Goal: Communication & Community: Answer question/provide support

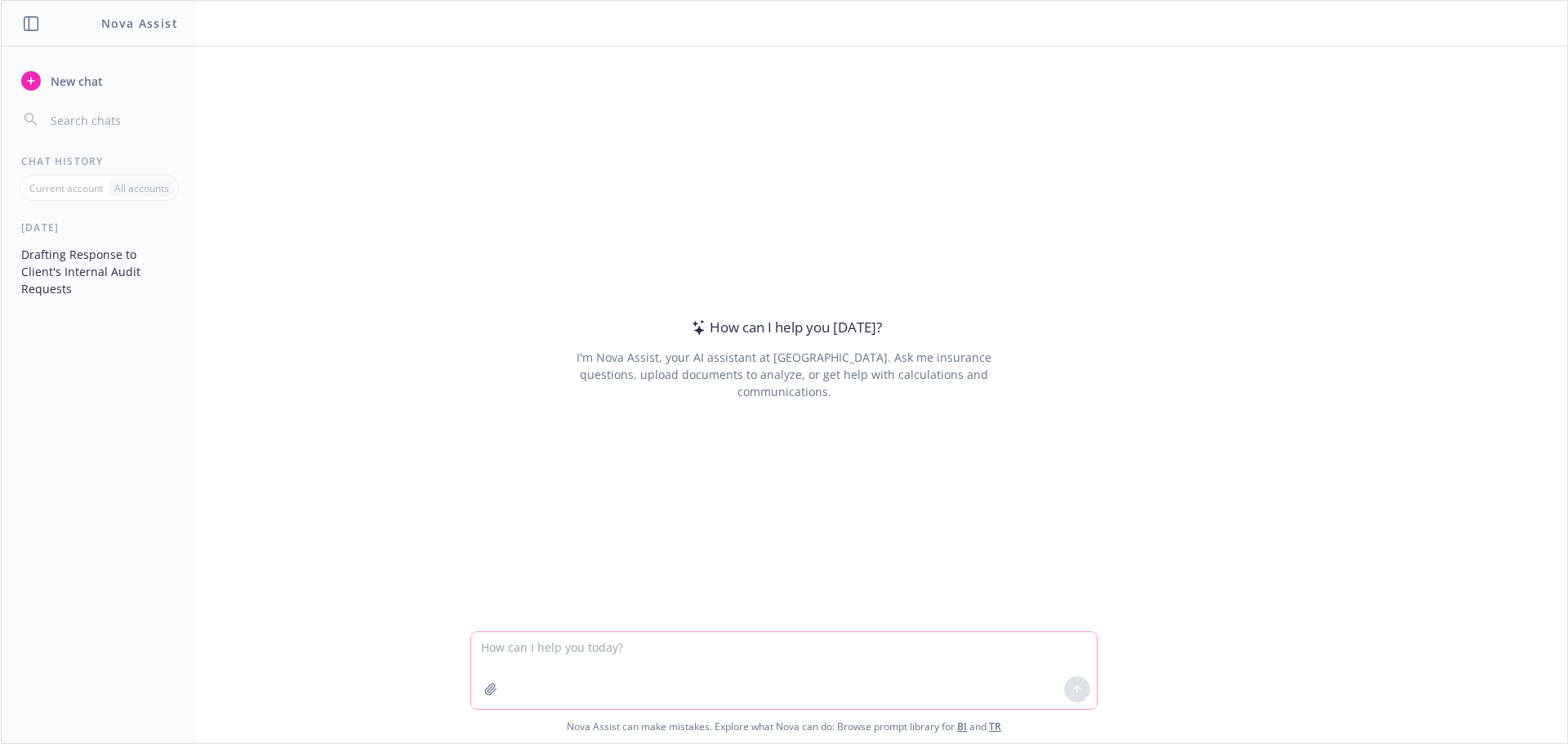
click at [633, 661] on textarea at bounding box center [784, 671] width 626 height 77
paste textarea "L ipsu dolo sitametcons a elitsedd ei Tempo. I utla etdo ma aliquae adminimv qu…"
type textarea "L ipsu dolo sitametcons a elitsedd ei Tempo. I utla etdo ma aliquae adminimv qu…"
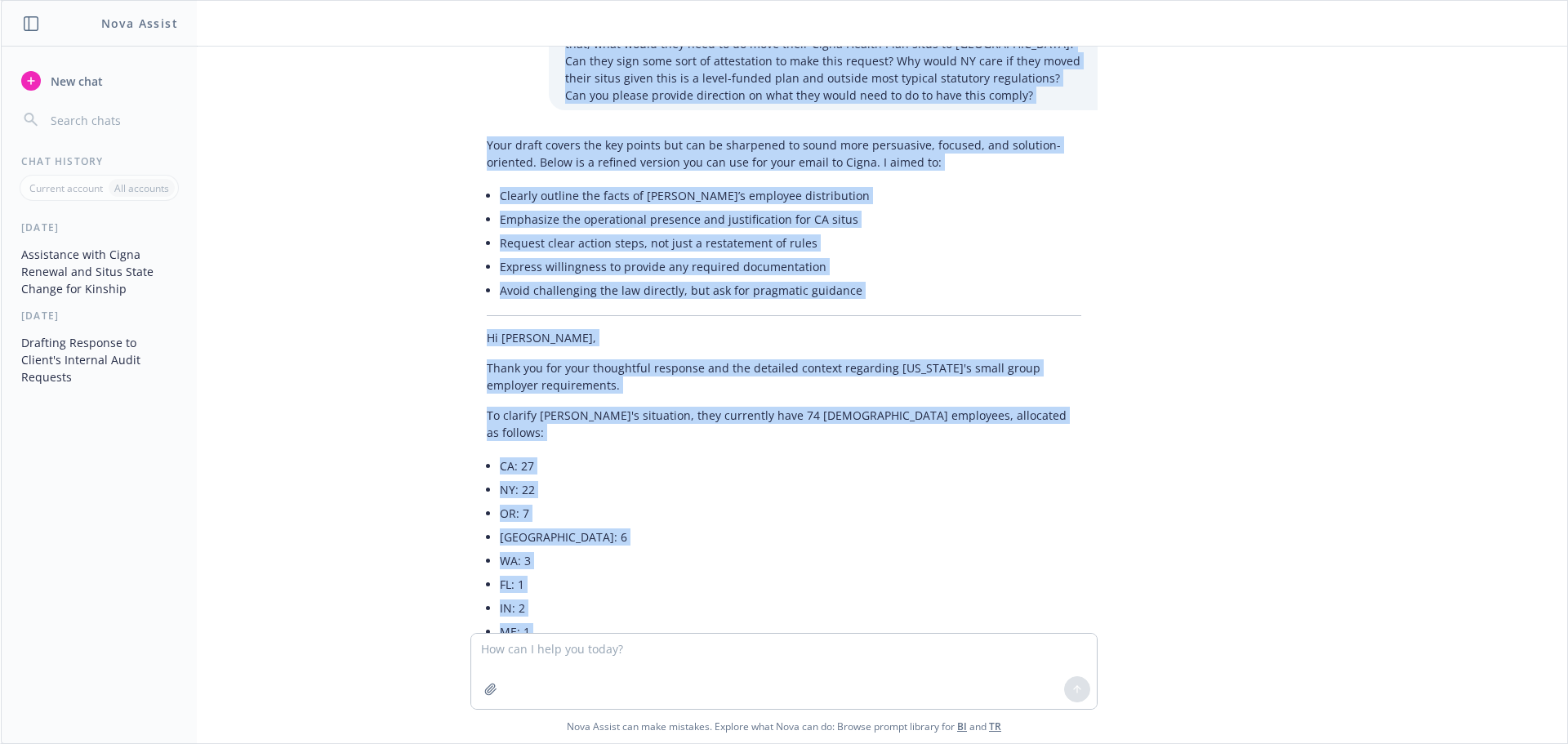
scroll to position [3534, 0]
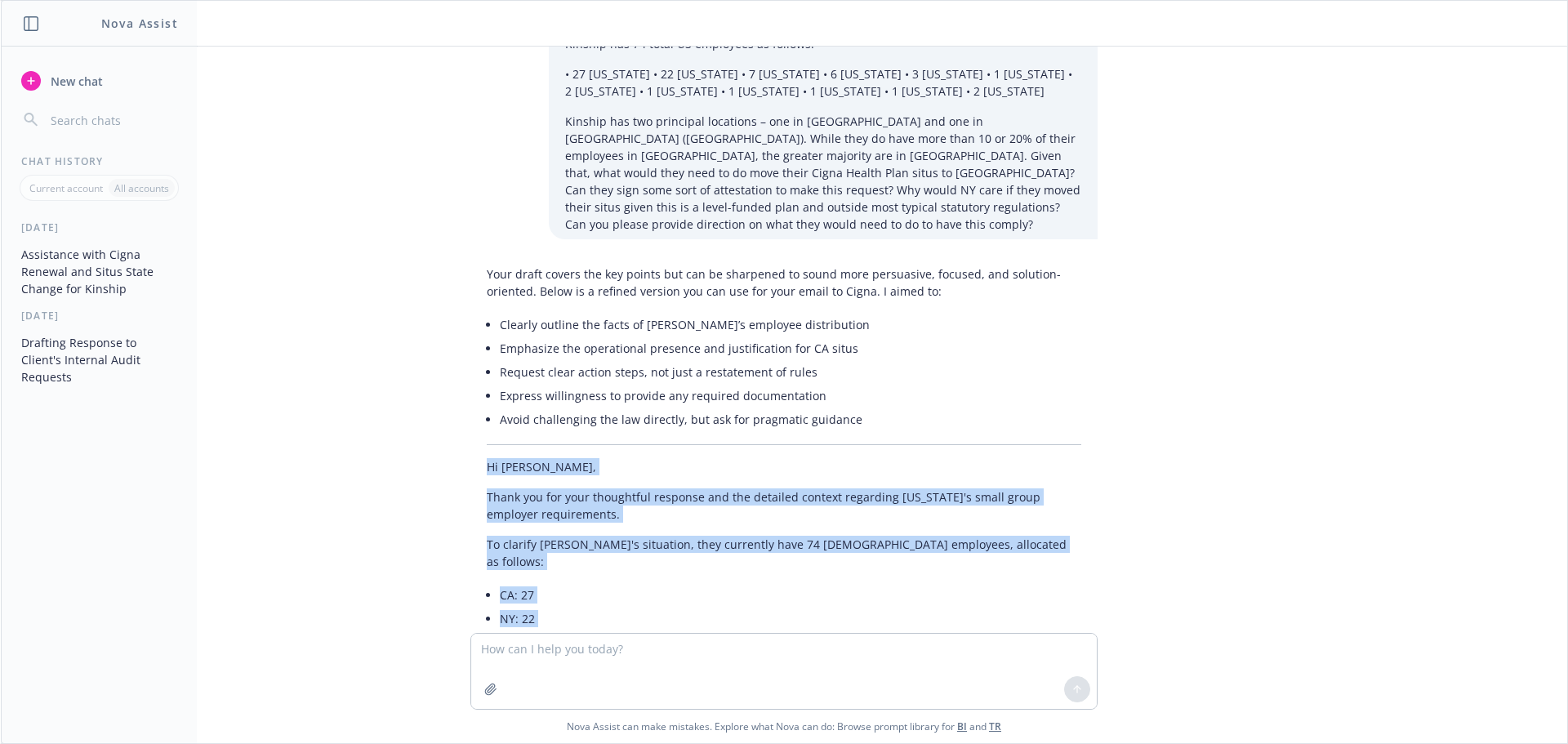
drag, startPoint x: 541, startPoint y: 498, endPoint x: 464, endPoint y: 151, distance: 355.4
copy div "Lo Ipsumdo, Sitam con adi elit seddoeiusm temporin utl etd magnaali enimadm ven…"
